Goal: Task Accomplishment & Management: Manage account settings

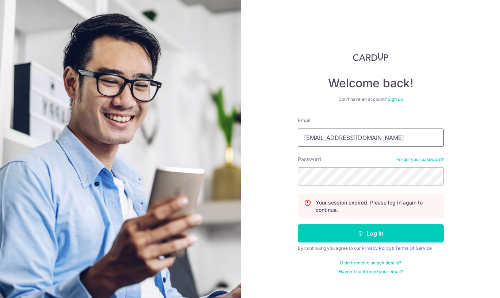
type input "[EMAIL_ADDRESS][DOMAIN_NAME]"
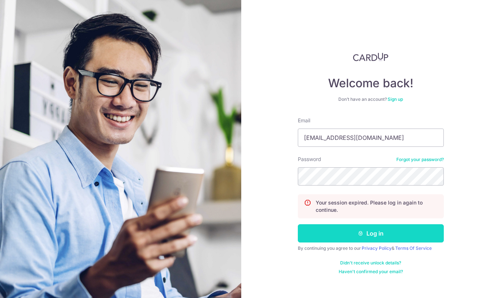
click at [357, 235] on button "Log in" at bounding box center [371, 233] width 146 height 18
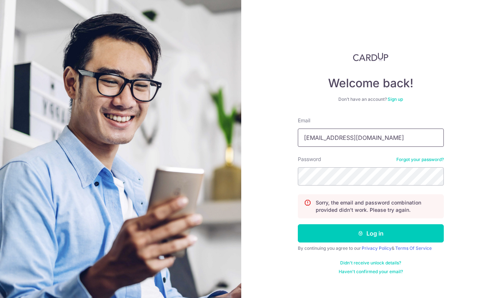
type input "[EMAIL_ADDRESS][DOMAIN_NAME]"
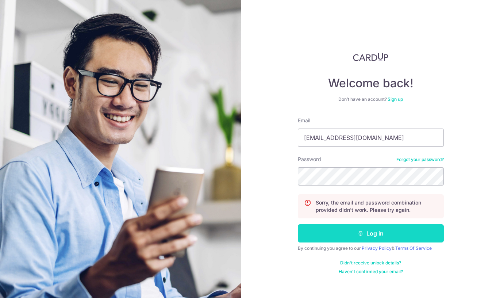
click at [378, 237] on button "Log in" at bounding box center [371, 233] width 146 height 18
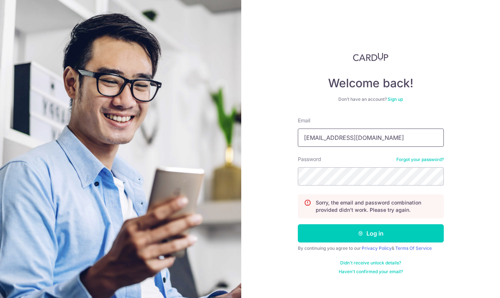
type input "[EMAIL_ADDRESS][DOMAIN_NAME]"
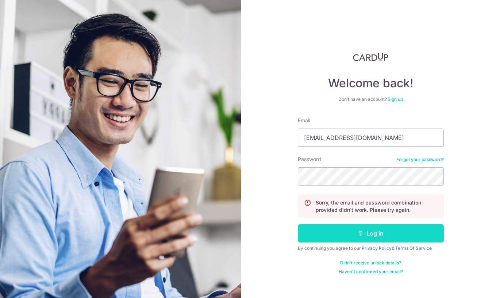
click at [356, 234] on button "Log in" at bounding box center [371, 233] width 146 height 18
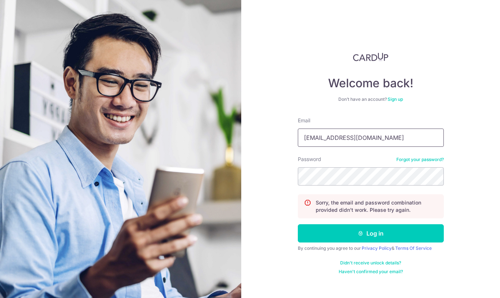
type input "[EMAIL_ADDRESS][DOMAIN_NAME]"
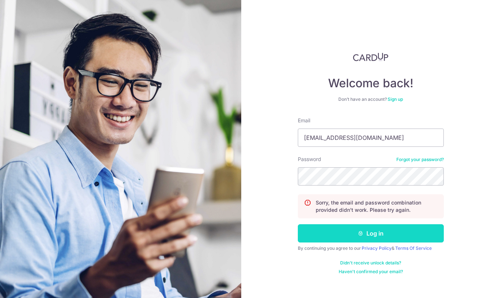
click at [356, 235] on button "Log in" at bounding box center [371, 233] width 146 height 18
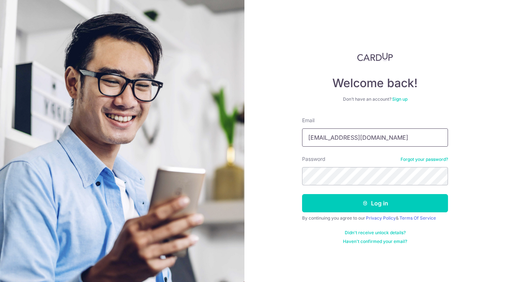
type input "rycho@mac.com"
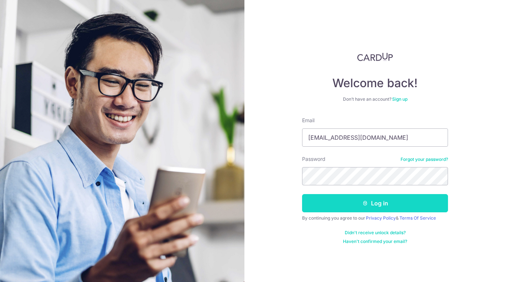
click at [372, 205] on button "Log in" at bounding box center [375, 203] width 146 height 18
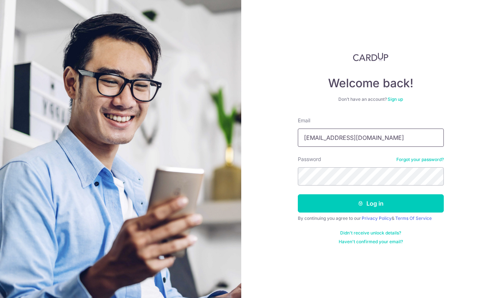
type input "[EMAIL_ADDRESS][DOMAIN_NAME]"
